Goal: Task Accomplishment & Management: Manage account settings

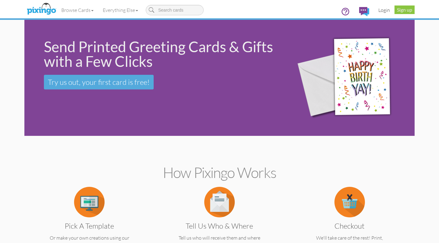
click at [384, 11] on link "Login" at bounding box center [384, 9] width 21 height 15
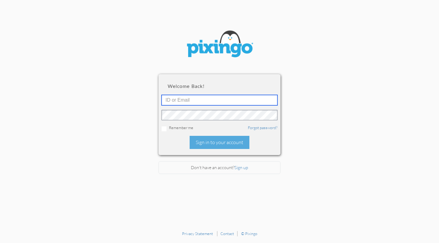
type input "[PERSON_NAME][EMAIL_ADDRESS][DOMAIN_NAME]"
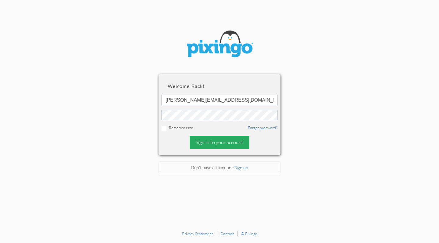
click at [213, 142] on div "Sign in to your account" at bounding box center [220, 142] width 60 height 13
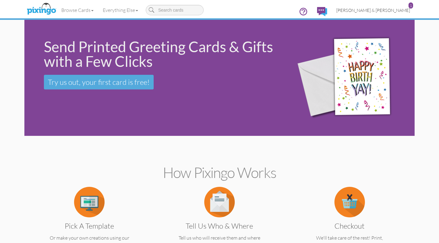
click at [382, 15] on link "[PERSON_NAME] & [PERSON_NAME] 1" at bounding box center [373, 10] width 83 height 16
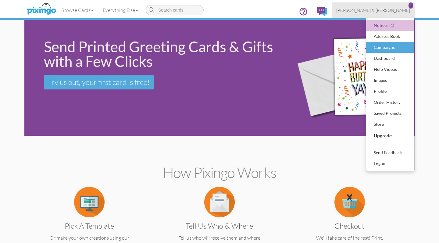
click at [379, 45] on div "Campaigns" at bounding box center [391, 47] width 36 height 9
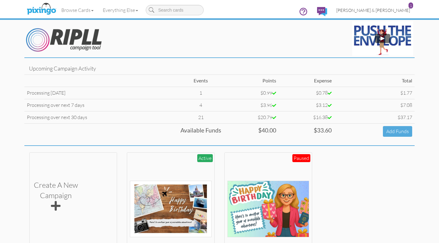
click at [383, 8] on span "[PERSON_NAME] & [PERSON_NAME]" at bounding box center [374, 10] width 74 height 5
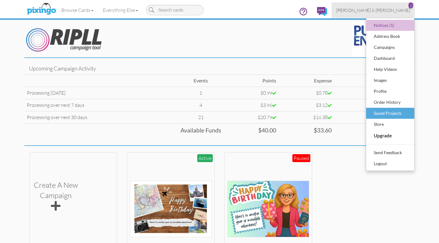
click at [376, 113] on div "Saved Projects" at bounding box center [391, 113] width 36 height 9
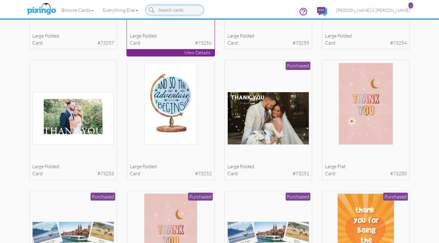
scroll to position [411, 0]
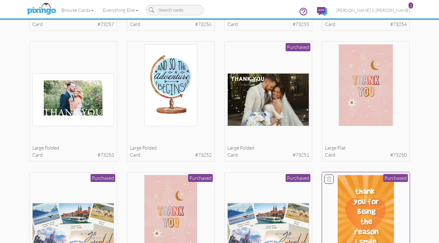
click at [372, 211] on img at bounding box center [366, 216] width 56 height 82
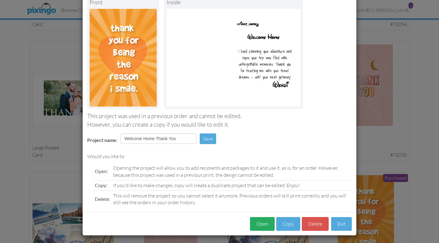
scroll to position [41, 0]
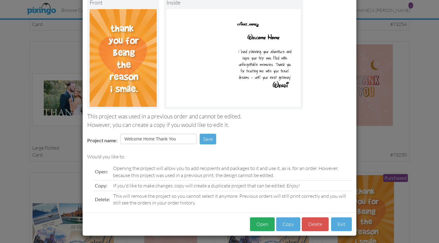
click at [262, 221] on button "Open" at bounding box center [262, 224] width 25 height 14
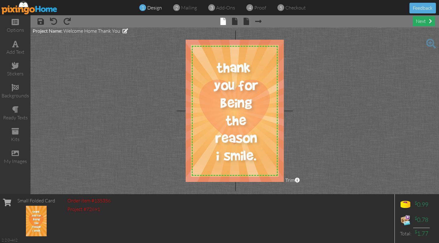
click at [421, 17] on div "next" at bounding box center [424, 21] width 22 height 10
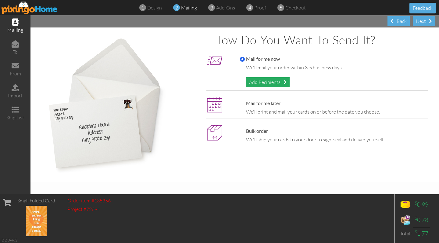
click at [280, 80] on div "Add Recipients" at bounding box center [268, 82] width 44 height 10
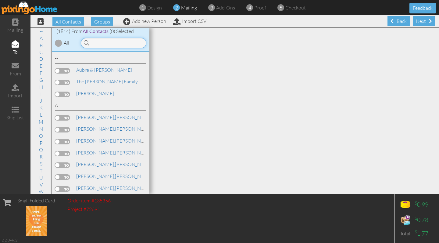
click at [135, 44] on input at bounding box center [114, 43] width 66 height 10
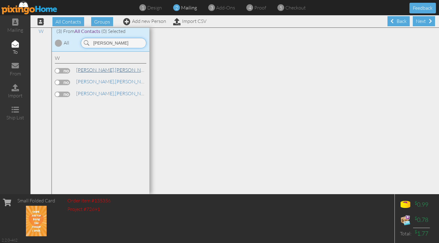
type input "[PERSON_NAME]"
click at [97, 70] on link "[PERSON_NAME]" at bounding box center [115, 69] width 78 height 7
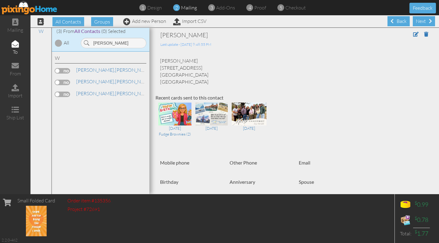
click at [63, 70] on label at bounding box center [62, 70] width 15 height 5
click at [0, 0] on input "checkbox" at bounding box center [0, 0] width 0 height 0
click at [429, 22] on span at bounding box center [430, 21] width 3 height 5
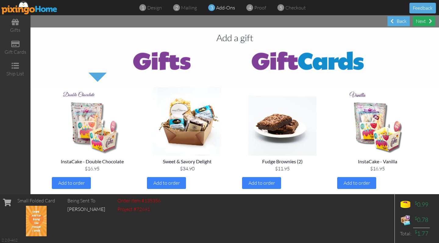
click at [428, 23] on div "Next" at bounding box center [424, 21] width 22 height 10
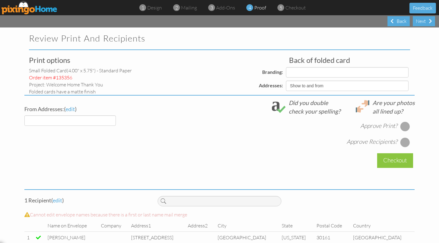
select select "object:6937"
select select "object:6939"
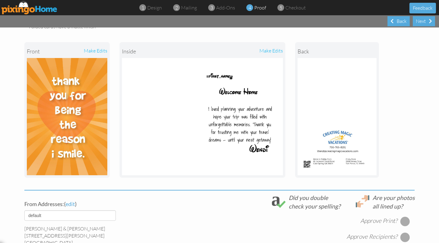
scroll to position [97, 0]
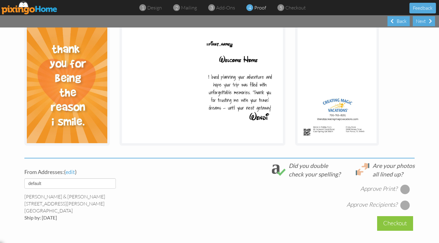
click at [405, 189] on div at bounding box center [406, 189] width 10 height 10
click at [406, 204] on div at bounding box center [406, 205] width 10 height 10
click at [400, 224] on div "Checkout" at bounding box center [395, 223] width 36 height 14
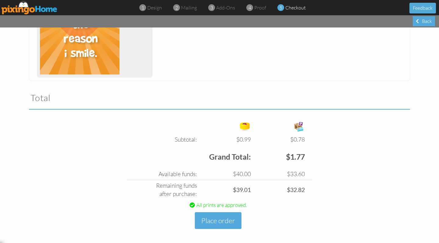
scroll to position [148, 0]
click at [201, 215] on button "Place order" at bounding box center [218, 220] width 47 height 17
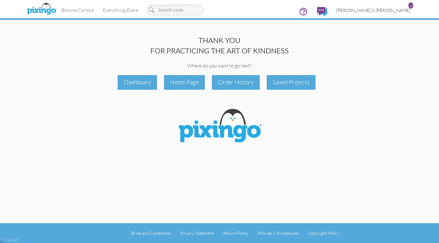
click at [394, 8] on span "[PERSON_NAME] & [PERSON_NAME]" at bounding box center [374, 10] width 74 height 5
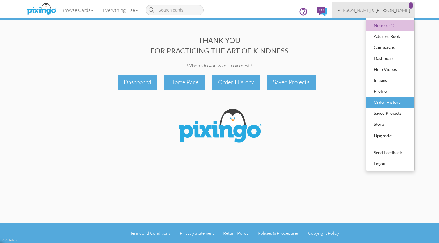
click at [378, 101] on div "Order History" at bounding box center [391, 102] width 36 height 9
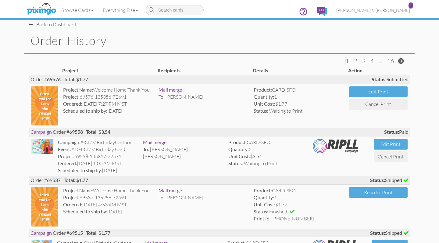
scroll to position [6, 0]
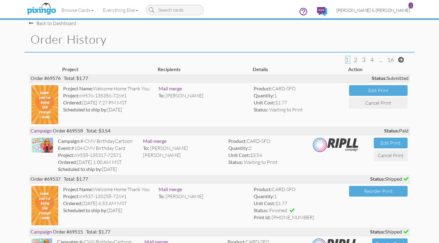
click at [381, 13] on link "[PERSON_NAME] & [PERSON_NAME] 1" at bounding box center [373, 10] width 83 height 16
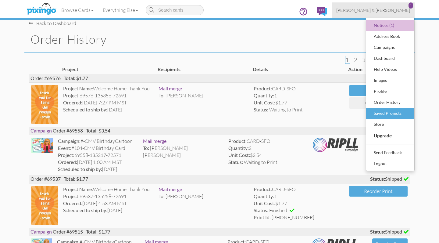
click at [377, 116] on div "Saved Projects" at bounding box center [391, 113] width 36 height 9
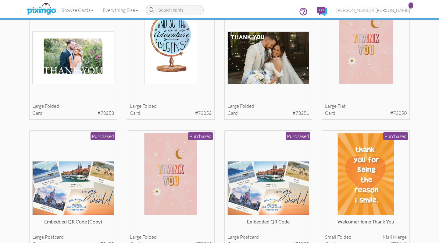
scroll to position [461, 0]
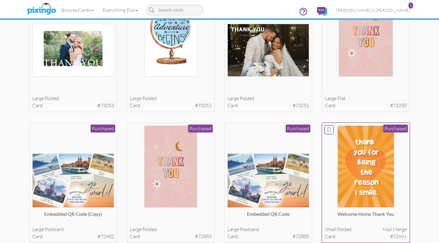
click at [365, 177] on img at bounding box center [366, 166] width 56 height 82
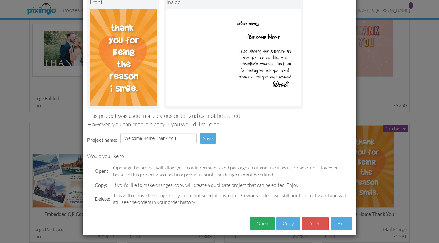
scroll to position [41, 0]
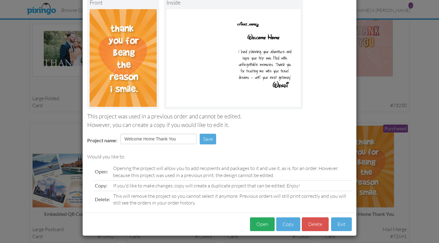
click at [263, 221] on button "Open" at bounding box center [262, 224] width 25 height 14
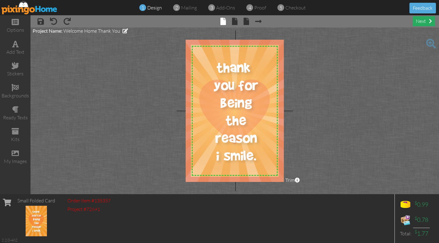
click at [423, 20] on div "next" at bounding box center [424, 21] width 22 height 10
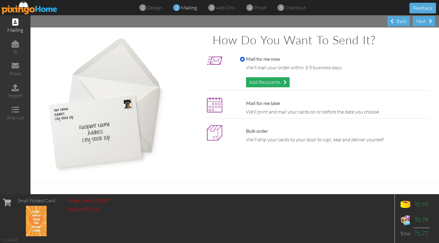
click at [274, 83] on div "Add Recipients" at bounding box center [268, 82] width 44 height 10
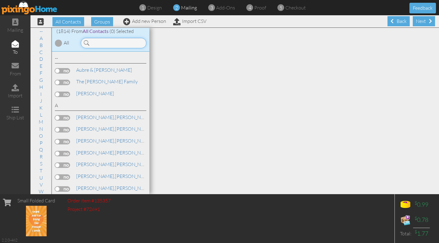
click at [123, 44] on input at bounding box center [114, 43] width 66 height 10
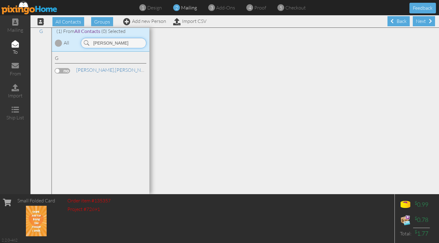
type input "[PERSON_NAME]"
drag, startPoint x: 94, startPoint y: 53, endPoint x: 90, endPoint y: 69, distance: 16.7
click at [90, 69] on link "[PERSON_NAME]" at bounding box center [115, 69] width 78 height 7
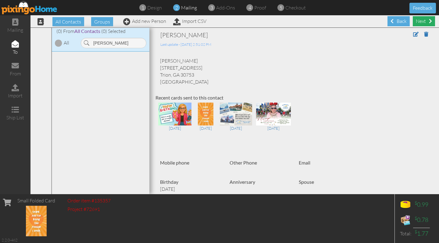
click at [422, 23] on div "Next" at bounding box center [424, 21] width 22 height 10
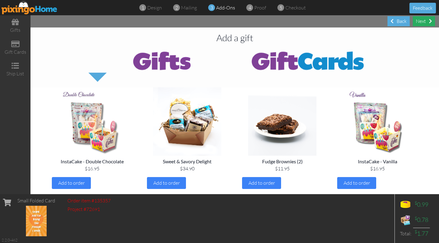
click at [422, 23] on div "Next" at bounding box center [424, 21] width 22 height 10
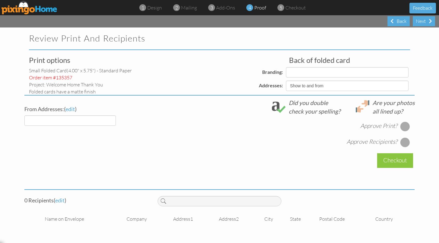
select select "object:12206"
select select "object:12204"
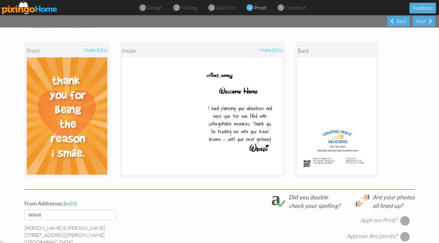
scroll to position [97, 0]
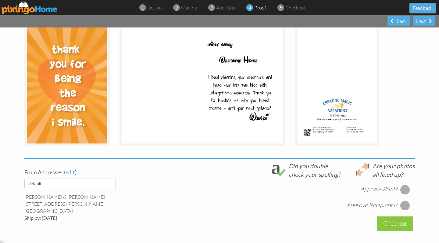
click at [23, 4] on img at bounding box center [30, 8] width 56 height 14
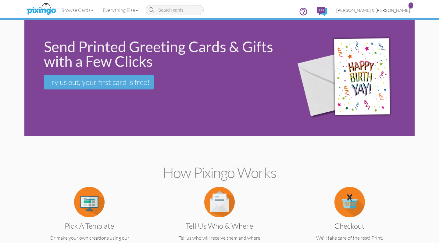
click at [392, 9] on span "[PERSON_NAME] & [PERSON_NAME]" at bounding box center [374, 10] width 74 height 5
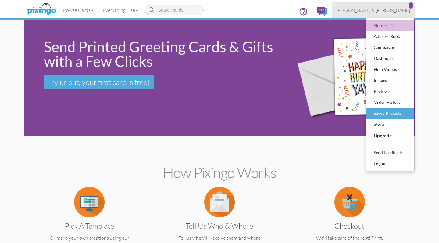
click at [385, 113] on div "Saved Projects" at bounding box center [391, 113] width 36 height 9
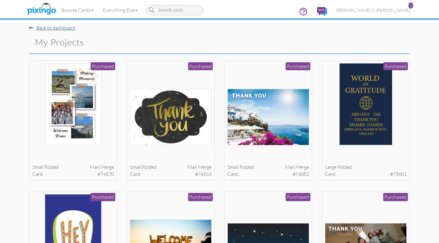
click at [63, 27] on link "Back to dashboard" at bounding box center [52, 28] width 46 height 6
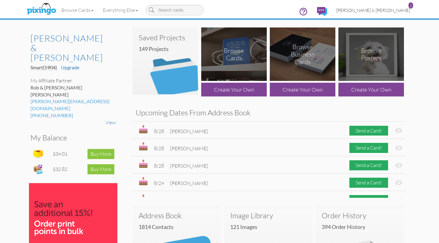
click at [388, 10] on span "[PERSON_NAME] & [PERSON_NAME]" at bounding box center [374, 10] width 74 height 5
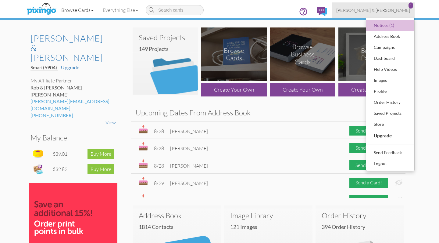
click at [86, 10] on link "Browse Cards" at bounding box center [78, 9] width 42 height 15
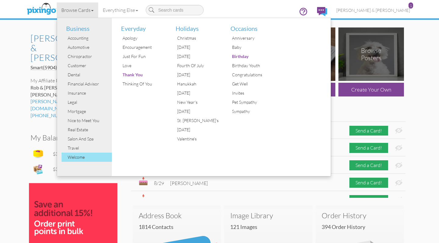
click at [80, 157] on div "Welcome" at bounding box center [89, 157] width 46 height 9
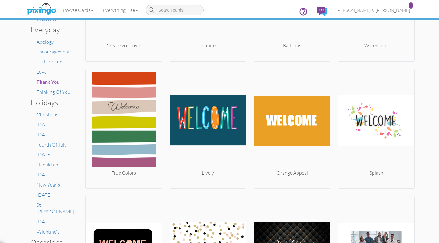
scroll to position [136, 0]
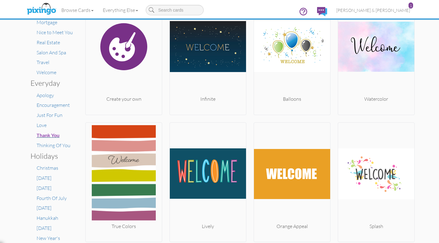
click at [57, 132] on span "Thank You" at bounding box center [48, 135] width 23 height 6
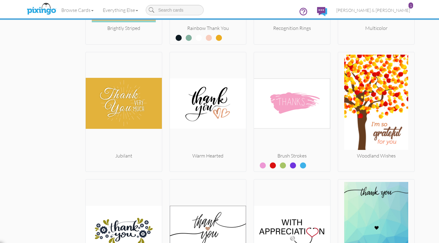
scroll to position [1976, 0]
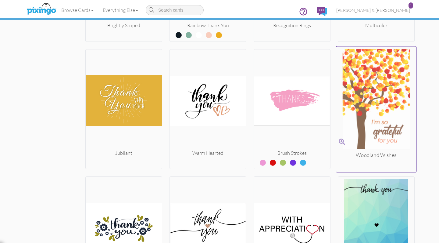
click at [373, 129] on img at bounding box center [377, 100] width 80 height 103
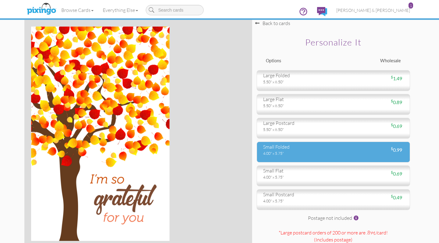
click at [286, 153] on div "4.00" x 5.75"" at bounding box center [296, 152] width 66 height 5
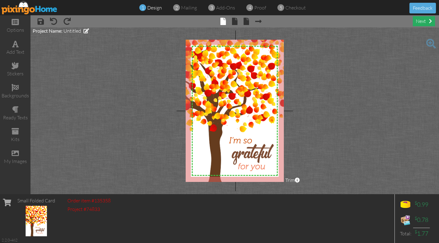
click at [429, 21] on span at bounding box center [430, 21] width 3 height 5
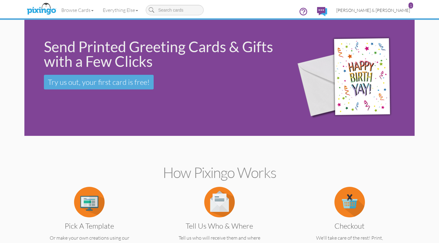
click at [380, 11] on span "[PERSON_NAME] & [PERSON_NAME]" at bounding box center [374, 10] width 74 height 5
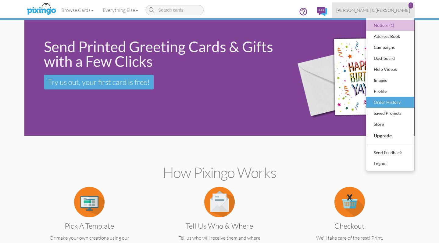
click at [375, 103] on div "Order History" at bounding box center [391, 102] width 36 height 9
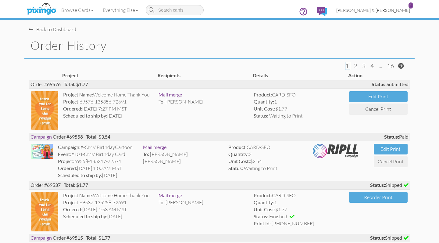
click at [384, 11] on span "[PERSON_NAME] & [PERSON_NAME]" at bounding box center [374, 10] width 74 height 5
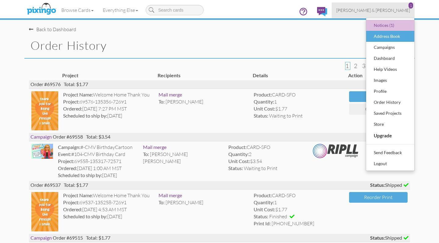
click at [376, 32] on div "Address Book" at bounding box center [391, 36] width 36 height 9
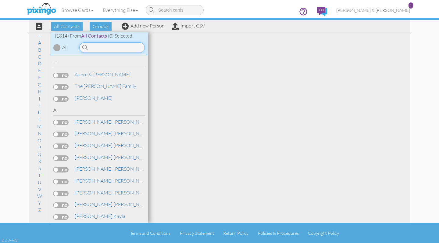
click at [120, 49] on input at bounding box center [112, 47] width 66 height 10
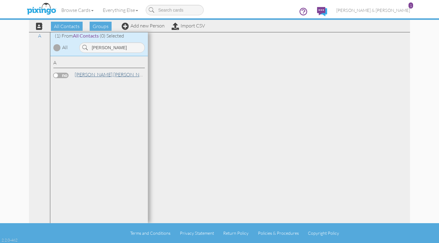
click at [91, 74] on link "Adams, Caryn" at bounding box center [113, 74] width 78 height 7
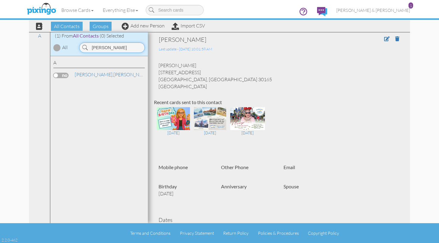
click at [107, 46] on input "[PERSON_NAME]" at bounding box center [112, 47] width 66 height 10
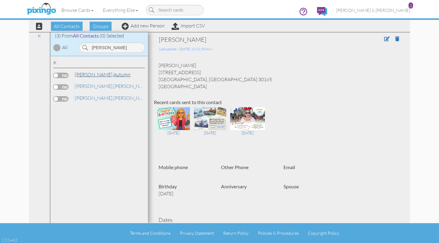
click at [93, 75] on link "Kiser, Autumn" at bounding box center [102, 74] width 57 height 7
click at [105, 46] on input "Kiser" at bounding box center [112, 47] width 66 height 10
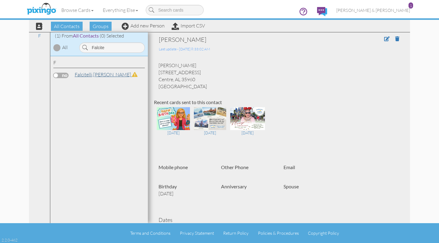
click at [91, 73] on span "Falcitelli," at bounding box center [84, 74] width 19 height 6
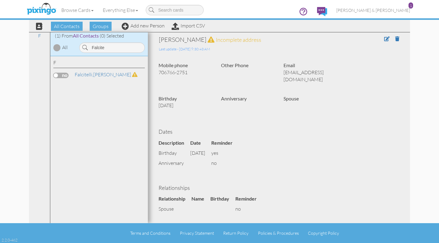
drag, startPoint x: 159, startPoint y: 39, endPoint x: 200, endPoint y: 38, distance: 41.2
click at [200, 38] on div "Kendra Falcitelli Incomplete address" at bounding box center [254, 39] width 190 height 9
copy div "Kendra Falcitelli"
click at [100, 47] on input "Falcite" at bounding box center [112, 47] width 66 height 10
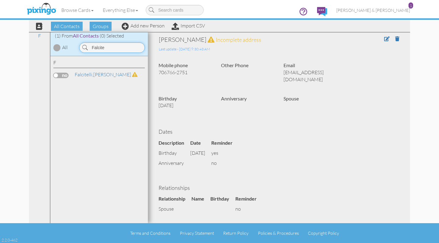
click at [100, 47] on input "Falcite" at bounding box center [112, 47] width 66 height 10
click at [87, 71] on span "[PERSON_NAME]," at bounding box center [94, 74] width 39 height 6
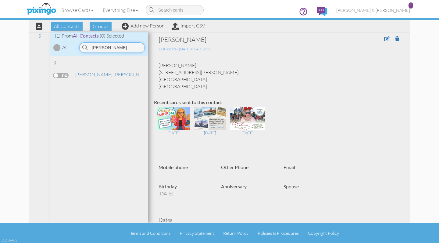
click at [109, 47] on input "[PERSON_NAME]" at bounding box center [112, 47] width 66 height 10
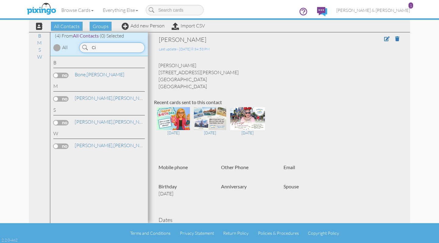
type input "C"
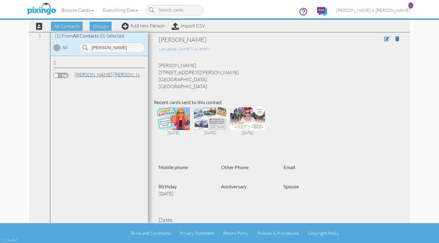
click at [85, 72] on span "[PERSON_NAME]," at bounding box center [94, 74] width 39 height 6
click at [121, 48] on input "Alicia Ste" at bounding box center [112, 47] width 66 height 10
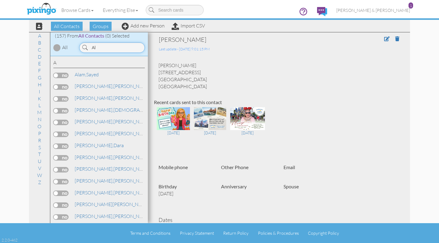
type input "A"
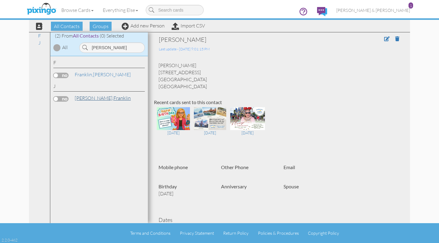
click at [96, 98] on link "Jones, Franklin" at bounding box center [102, 97] width 57 height 7
click at [113, 48] on input "Franklin j" at bounding box center [112, 47] width 66 height 10
click at [91, 72] on link "Ross, Sara" at bounding box center [113, 74] width 78 height 7
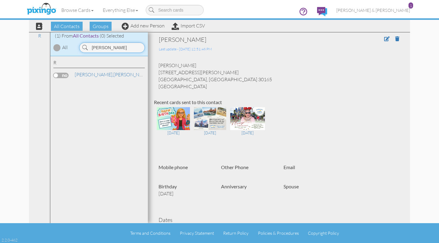
click at [114, 45] on input "Sara Ros" at bounding box center [112, 47] width 66 height 10
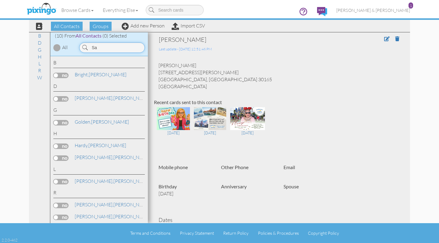
type input "S"
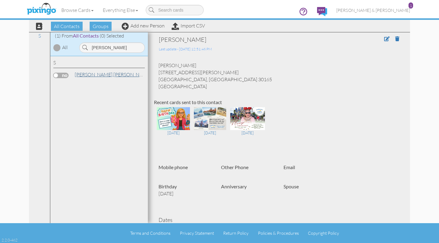
click at [104, 74] on link "Sanford, Whitney" at bounding box center [113, 74] width 78 height 7
click at [116, 49] on input "Whitney San" at bounding box center [112, 47] width 66 height 10
click at [101, 76] on link "Bowers, Bianca" at bounding box center [113, 74] width 78 height 7
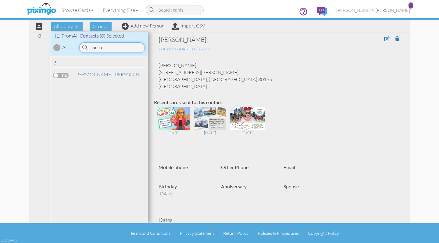
click at [108, 49] on input "ianca" at bounding box center [112, 47] width 66 height 10
click at [94, 74] on link "Comer, Carly" at bounding box center [99, 74] width 51 height 7
click at [109, 49] on input "Comer" at bounding box center [112, 47] width 66 height 10
click at [109, 47] on input "Comer" at bounding box center [112, 47] width 66 height 10
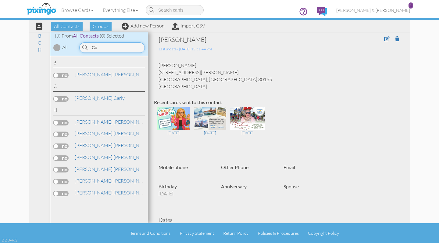
type input "C"
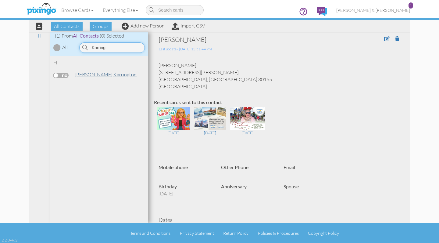
type input "Karring"
click at [102, 73] on link "Howell, Karrington" at bounding box center [105, 74] width 63 height 7
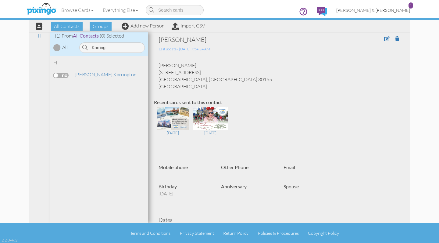
click at [385, 8] on span "[PERSON_NAME] & [PERSON_NAME]" at bounding box center [374, 10] width 74 height 5
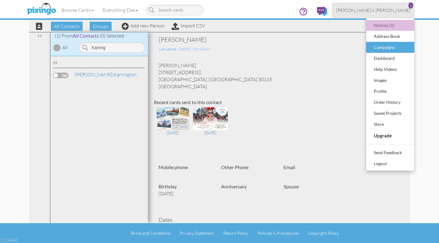
click at [382, 45] on div "Campaigns" at bounding box center [391, 47] width 36 height 9
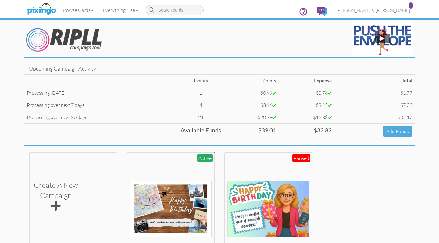
click at [166, 159] on div at bounding box center [171, 196] width 82 height 82
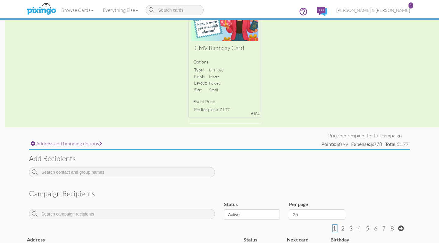
scroll to position [144, 0]
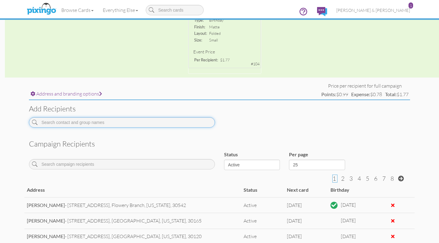
click at [108, 121] on input at bounding box center [122, 122] width 186 height 10
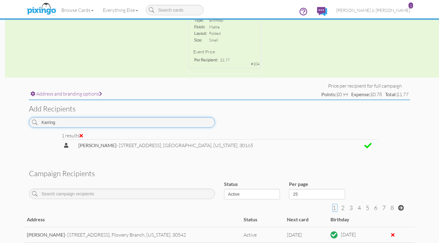
click at [112, 123] on input "Karring" at bounding box center [122, 122] width 186 height 10
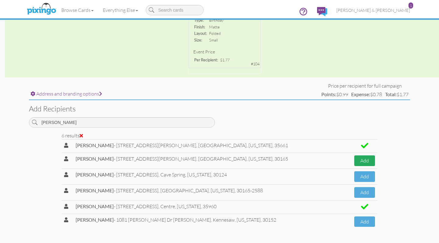
click at [355, 159] on button "Add" at bounding box center [365, 160] width 21 height 11
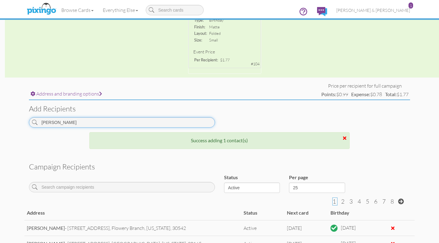
click at [154, 122] on input "[PERSON_NAME]" at bounding box center [122, 122] width 186 height 10
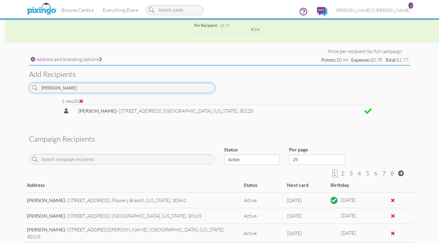
scroll to position [179, 0]
click at [122, 88] on input "sutton" at bounding box center [122, 87] width 186 height 10
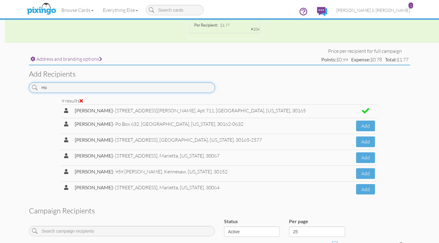
type input "H"
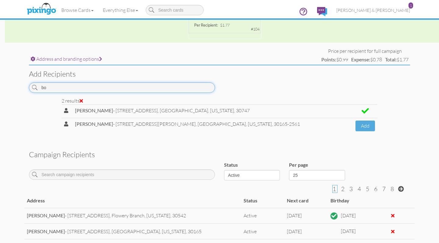
type input "b"
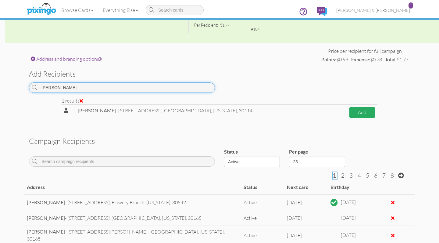
type input "beatty"
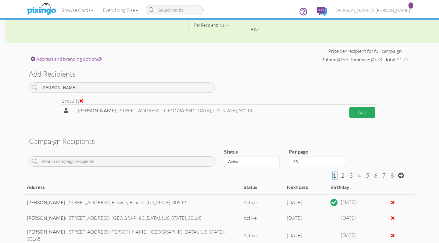
click at [363, 112] on button "Add" at bounding box center [363, 112] width 26 height 11
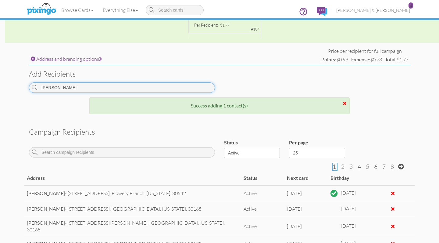
click at [152, 87] on input "beatty" at bounding box center [122, 87] width 186 height 10
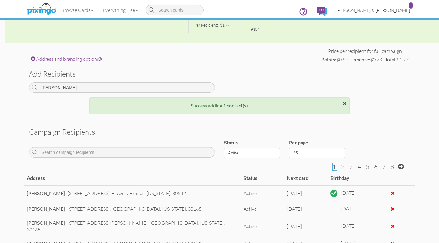
click at [385, 8] on span "[PERSON_NAME] & [PERSON_NAME]" at bounding box center [374, 10] width 74 height 5
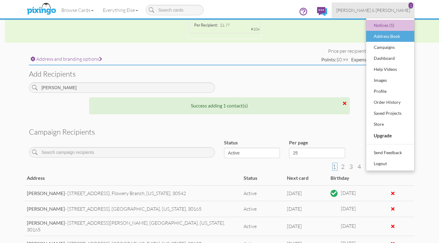
click at [378, 36] on div "Address Book" at bounding box center [391, 36] width 36 height 9
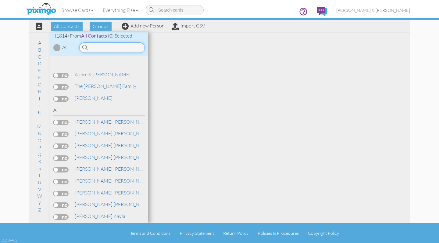
click at [106, 49] on input at bounding box center [112, 47] width 66 height 10
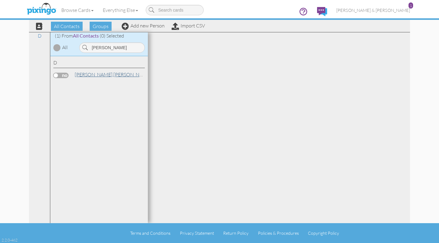
click at [98, 71] on span "[PERSON_NAME]," at bounding box center [94, 74] width 39 height 6
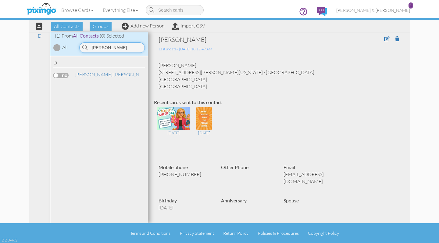
click at [106, 46] on input "Duban" at bounding box center [112, 47] width 66 height 10
click at [90, 85] on span "[PERSON_NAME]," at bounding box center [94, 86] width 39 height 6
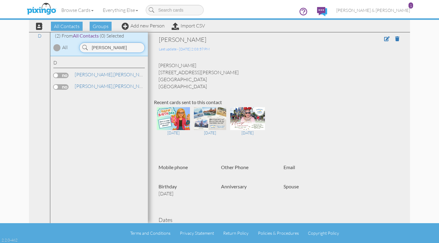
click at [110, 47] on input "Dowd" at bounding box center [112, 47] width 66 height 10
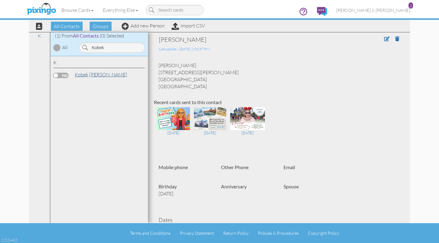
click at [99, 74] on link "Kobek, Carolyn" at bounding box center [101, 74] width 54 height 7
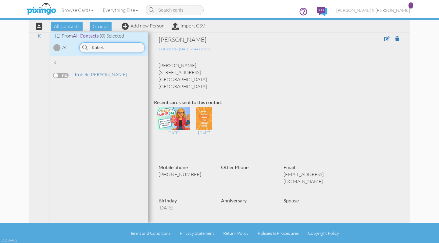
click at [110, 46] on input "Kobek" at bounding box center [112, 47] width 66 height 10
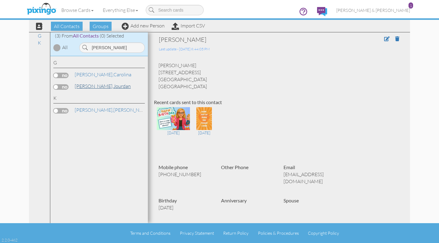
click at [97, 84] on link "Gore, Jourdan" at bounding box center [102, 85] width 57 height 7
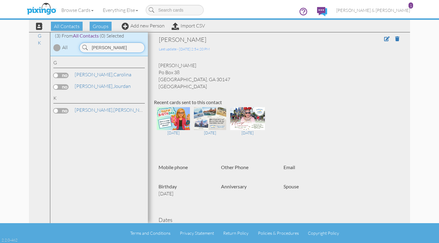
click at [106, 46] on input "Gore" at bounding box center [112, 47] width 66 height 10
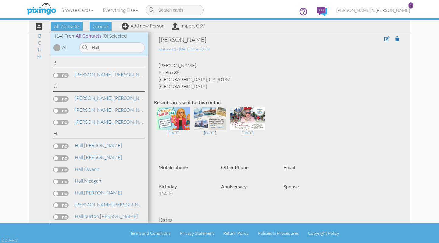
click at [88, 177] on link "Hall, Meagan" at bounding box center [88, 180] width 28 height 7
click at [378, 12] on span "[PERSON_NAME] & [PERSON_NAME]" at bounding box center [374, 10] width 74 height 5
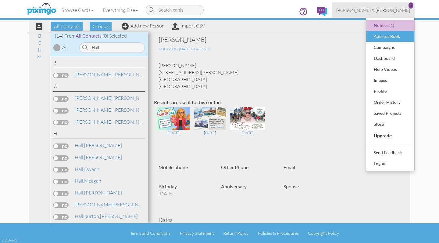
click at [381, 36] on div "Address Book" at bounding box center [391, 36] width 36 height 9
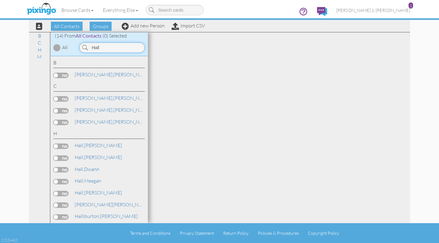
click at [103, 45] on input "Hall" at bounding box center [112, 47] width 66 height 10
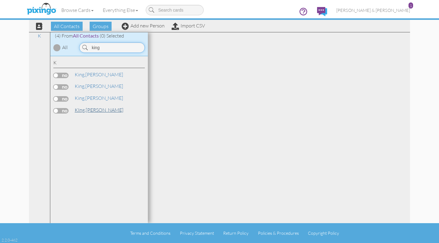
type input "king"
click at [88, 106] on link "KIng, Stacy" at bounding box center [99, 109] width 50 height 7
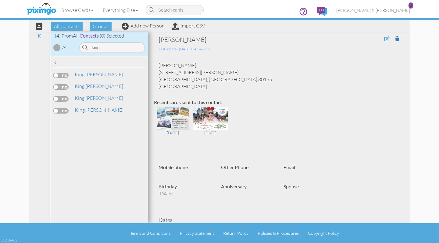
click at [388, 38] on span at bounding box center [386, 38] width 5 height 5
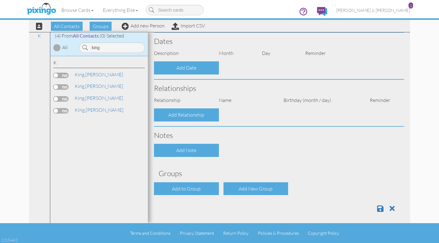
type input "[PERSON_NAME]"
type input "KIng"
type input "10 Atwood Drive"
type input "[GEOGRAPHIC_DATA]"
type input "30165"
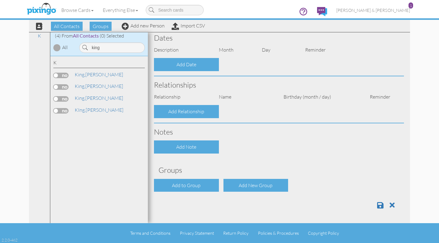
select select "object:42693"
select select "object:42938"
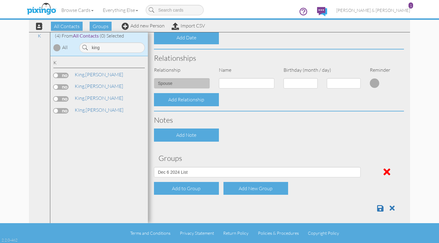
scroll to position [197, 0]
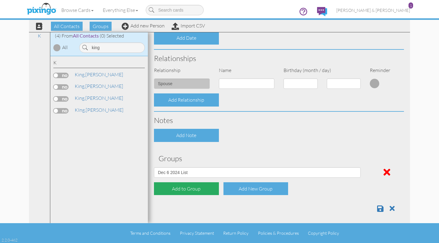
click at [186, 187] on div "Add to Group" at bounding box center [186, 188] width 65 height 13
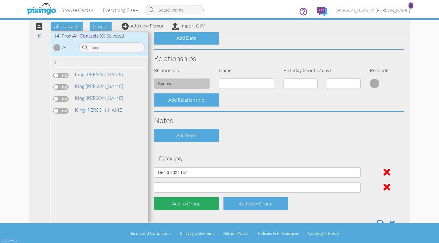
click at [183, 200] on div "Add to Group" at bounding box center [186, 203] width 65 height 13
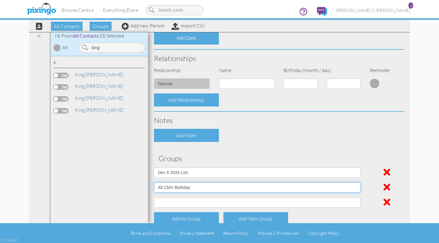
select select "object:42688"
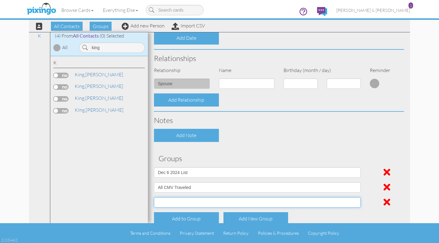
select select "object:30833"
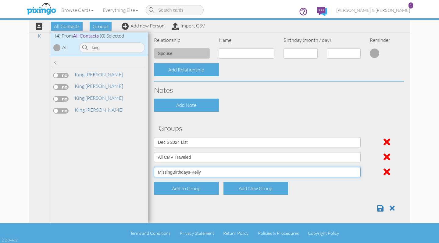
scroll to position [227, 0]
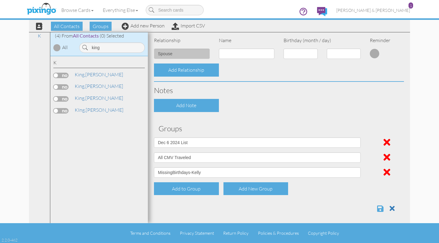
click at [383, 205] on span at bounding box center [380, 208] width 6 height 7
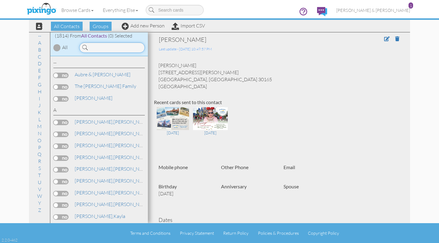
click at [104, 45] on input at bounding box center [112, 47] width 66 height 10
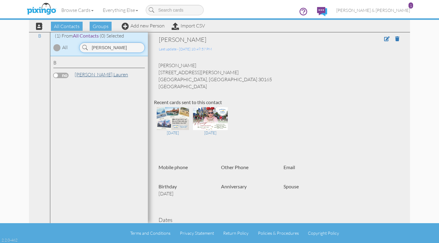
type input "beatty"
click at [83, 74] on span "[PERSON_NAME]," at bounding box center [94, 74] width 39 height 6
click at [388, 40] on span at bounding box center [386, 38] width 5 height 5
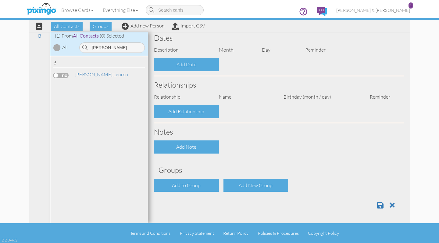
type input "Lauren"
type input "Beatty"
type input "121 Windsong Trail"
type input "Canton"
type input "30114"
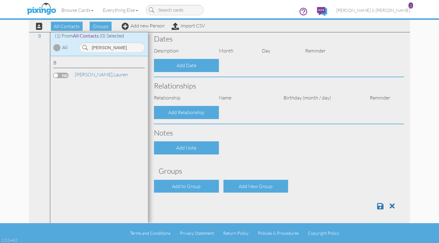
select select "object:5792"
select select "object:6037"
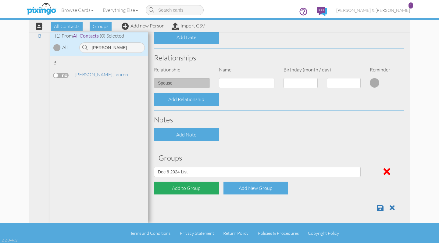
scroll to position [197, 0]
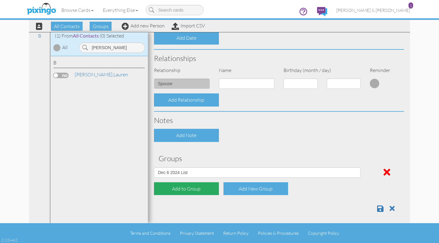
click at [177, 192] on div "Add to Group" at bounding box center [186, 188] width 65 height 13
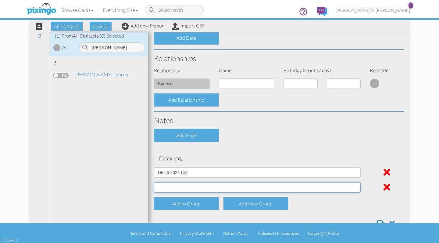
select select "object:5782"
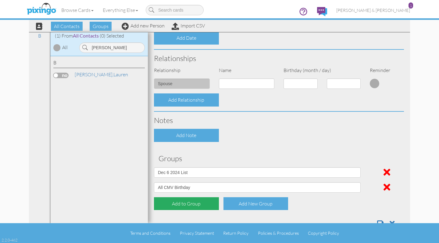
click at [176, 200] on div "Add to Group" at bounding box center [186, 203] width 65 height 13
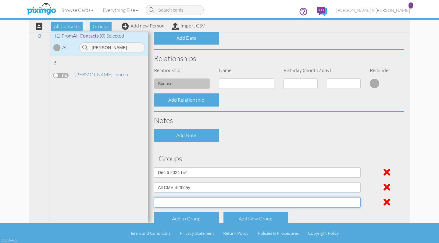
select select "object:5783"
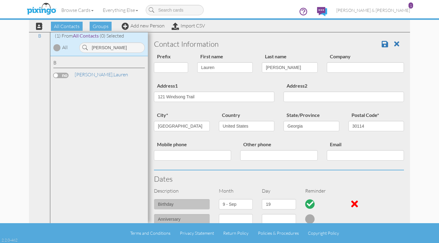
scroll to position [0, 0]
click at [382, 44] on span at bounding box center [385, 43] width 6 height 7
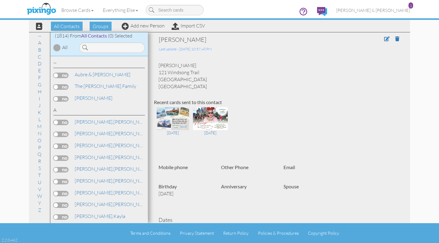
scroll to position [57, 0]
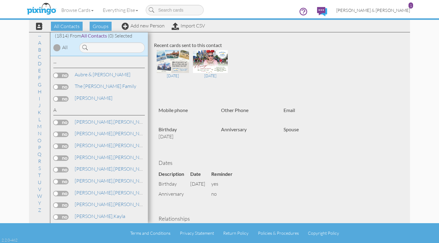
click at [384, 10] on span "[PERSON_NAME] & [PERSON_NAME]" at bounding box center [374, 10] width 74 height 5
